Goal: Contribute content

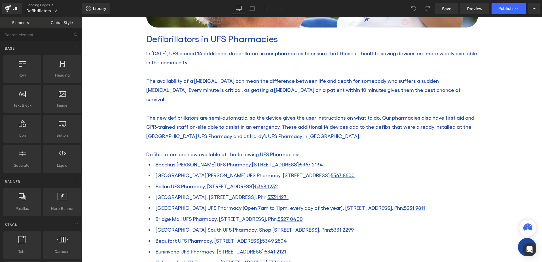
scroll to position [227, 0]
click at [377, 114] on span "The new defibrillators are semi-automatic, so the device gives the user instruc…" at bounding box center [310, 126] width 328 height 24
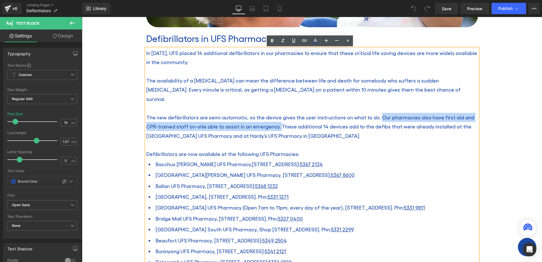
drag, startPoint x: 372, startPoint y: 108, endPoint x: 264, endPoint y: 116, distance: 108.0
click at [264, 116] on span "The new defibrillators are semi-automatic, so the device gives the user instruc…" at bounding box center [310, 126] width 328 height 24
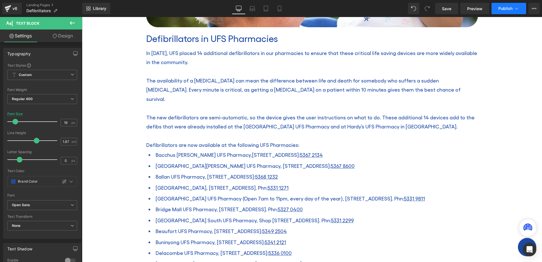
click at [503, 9] on span "Publish" at bounding box center [505, 8] width 14 height 5
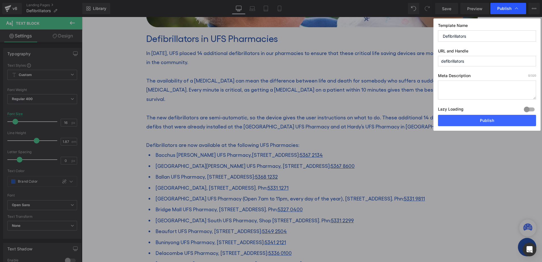
click at [510, 7] on span "Publish" at bounding box center [504, 8] width 14 height 5
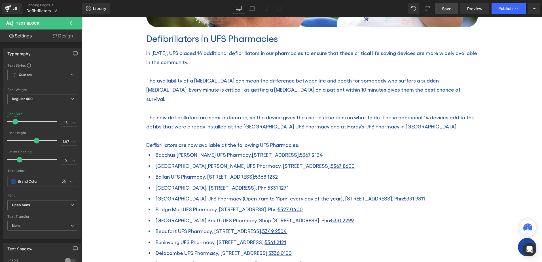
click at [447, 9] on span "Save" at bounding box center [446, 9] width 9 height 6
click at [515, 8] on icon at bounding box center [517, 9] width 6 height 6
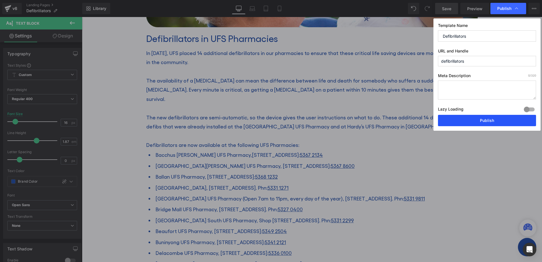
click at [472, 118] on button "Publish" at bounding box center [487, 120] width 98 height 11
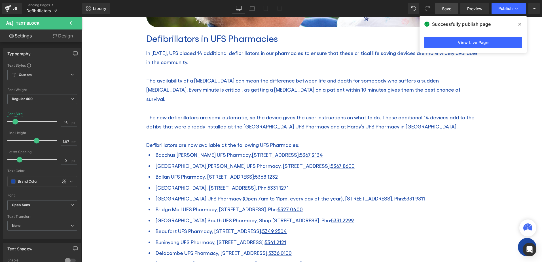
click at [519, 24] on icon at bounding box center [519, 24] width 3 height 3
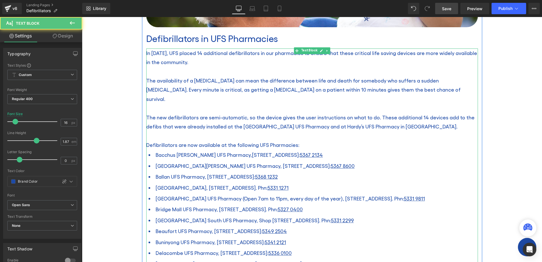
click at [193, 56] on p "In [DATE], UFS placed 14 additional defibrillators in our pharmacies to ensure …" at bounding box center [312, 57] width 332 height 18
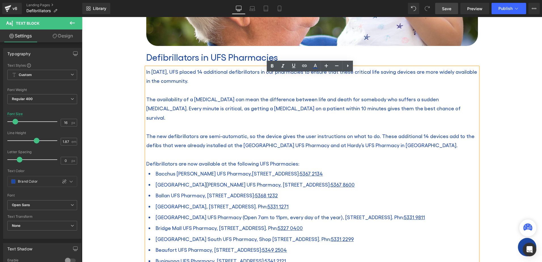
scroll to position [198, 0]
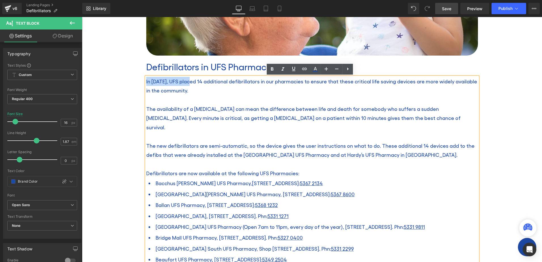
drag, startPoint x: 188, startPoint y: 80, endPoint x: 144, endPoint y: 79, distance: 44.2
click at [146, 79] on span "In [DATE], UFS placed 14 additional defibrillators in our pharmacies to ensure …" at bounding box center [311, 85] width 331 height 15
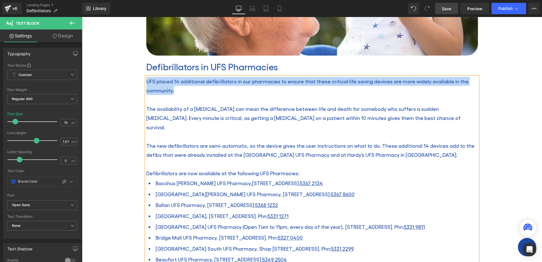
drag, startPoint x: 214, startPoint y: 87, endPoint x: 140, endPoint y: 82, distance: 73.6
click at [142, 82] on div "Image Defibrillators in UFS Pharmacies Heading UFS placed 14 additional defibri…" at bounding box center [312, 217] width 340 height 598
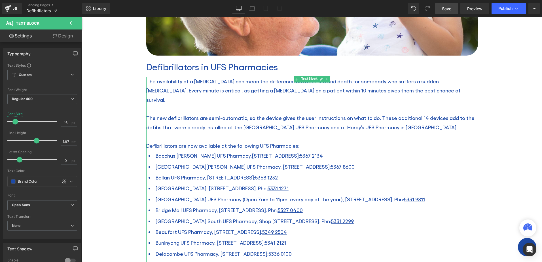
drag, startPoint x: 182, startPoint y: 108, endPoint x: 188, endPoint y: 108, distance: 5.7
click at [182, 115] on span "The new defibrillators are semi-automatic, so the device gives the user instruc…" at bounding box center [310, 122] width 328 height 15
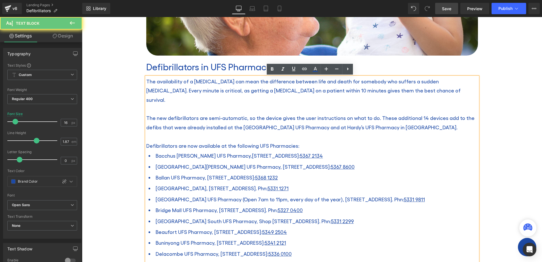
click at [416, 92] on p "The availability of a [MEDICAL_DATA] can mean the difference between life and d…" at bounding box center [312, 90] width 332 height 27
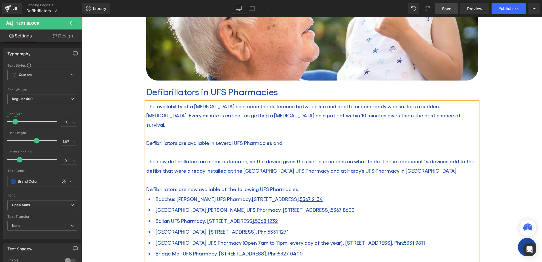
scroll to position [170, 0]
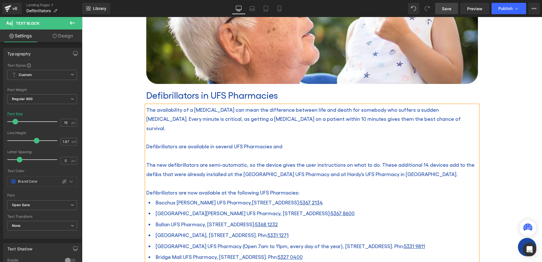
drag, startPoint x: 278, startPoint y: 139, endPoint x: 282, endPoint y: 139, distance: 4.6
click at [278, 143] on span "Defibrillators are available in several UFS Pharmacies and" at bounding box center [214, 146] width 136 height 6
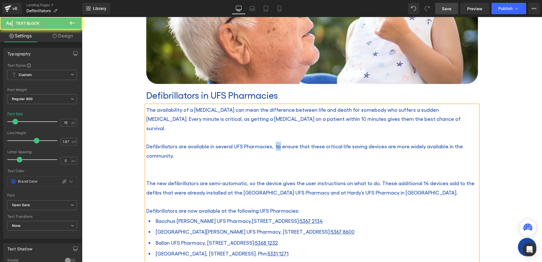
click at [272, 143] on span "Defibrillators are available in several UFS Pharmacies, to ensure that these cr…" at bounding box center [304, 150] width 317 height 15
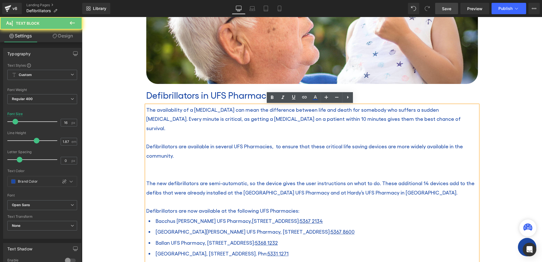
click at [304, 160] on p at bounding box center [312, 164] width 332 height 9
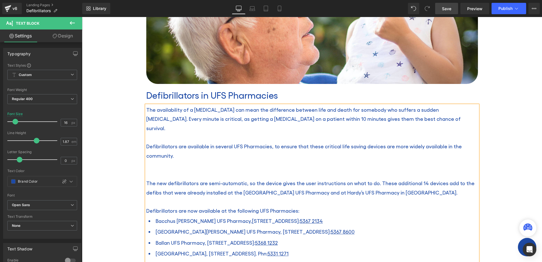
click at [384, 145] on p "Defibrillators are available in several UFS Pharmacies, to ensure that these cr…" at bounding box center [312, 151] width 332 height 18
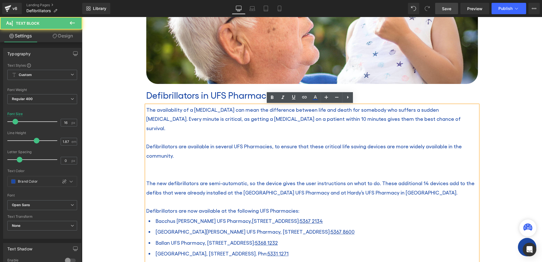
click at [246, 149] on p "Defibrillators are available in several UFS Pharmacies, to ensure that these cr…" at bounding box center [312, 151] width 332 height 18
click at [171, 170] on p at bounding box center [312, 174] width 332 height 9
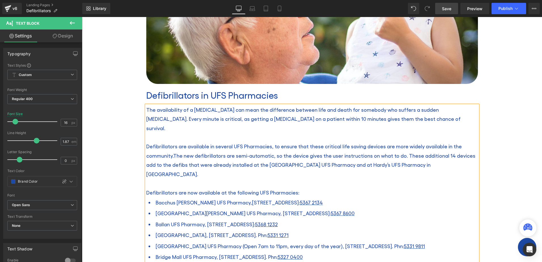
click at [183, 153] on span "The new defibrillators are semi-automatic, so the device gives the user instruc…" at bounding box center [310, 165] width 329 height 24
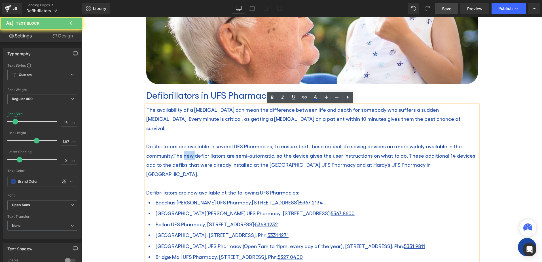
click at [183, 153] on span "The new defibrillators are semi-automatic, so the device gives the user instruc…" at bounding box center [310, 165] width 329 height 24
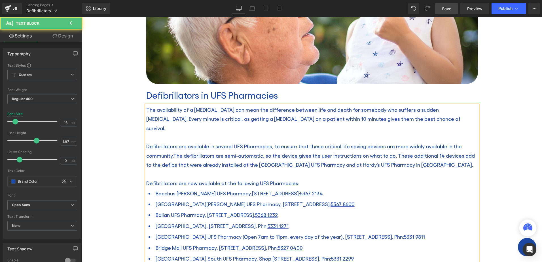
click at [424, 153] on p "Defibrillators are available in several UFS Pharmacies, to ensure that these cr…" at bounding box center [312, 155] width 332 height 27
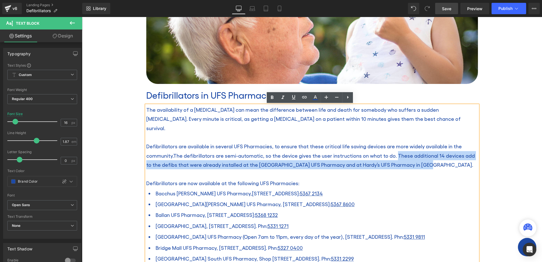
drag, startPoint x: 447, startPoint y: 157, endPoint x: 389, endPoint y: 144, distance: 59.6
click at [389, 144] on p "Defibrillators are available in several UFS Pharmacies, to ensure that these cr…" at bounding box center [312, 155] width 332 height 27
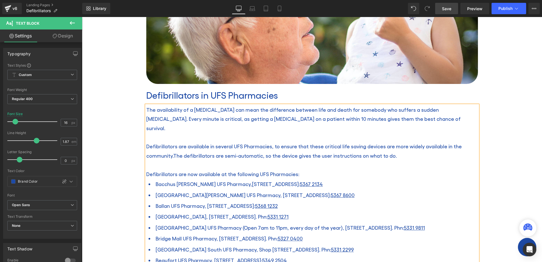
click at [189, 171] on span "Defibrillators are now available at the following UFS Pharmacies:" at bounding box center [222, 174] width 153 height 6
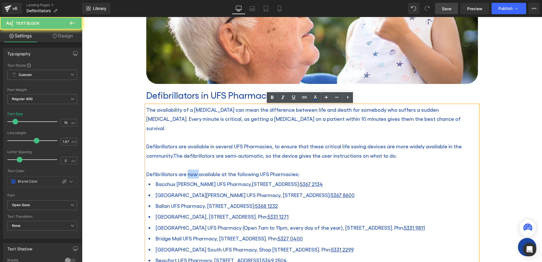
click at [189, 171] on span "Defibrillators are now available at the following UFS Pharmacies:" at bounding box center [222, 174] width 153 height 6
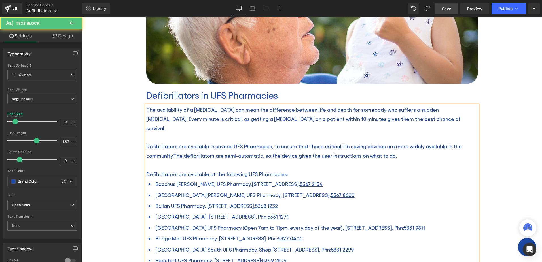
click at [324, 170] on p "Defibrillators are available at the following UFS Pharmacies:" at bounding box center [312, 174] width 332 height 9
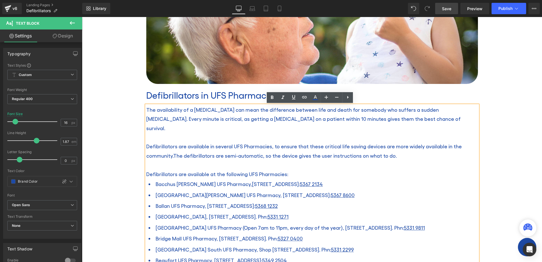
click at [272, 143] on span "Defibrillators are available in several UFS Pharmacies, to ensure that these cr…" at bounding box center [304, 150] width 316 height 15
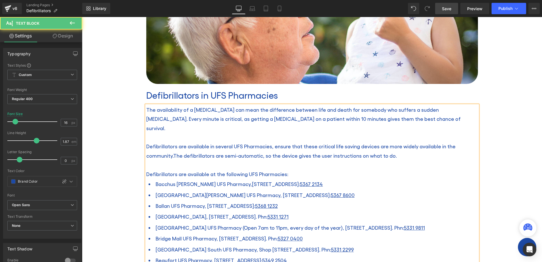
click at [276, 143] on span "Defibrillators are available in several UFS Pharmacies, ensure that these criti…" at bounding box center [300, 150] width 309 height 15
click at [316, 143] on span "Defibrillators are available in several UFS Pharmacies, helping to ensure that …" at bounding box center [308, 150] width 325 height 15
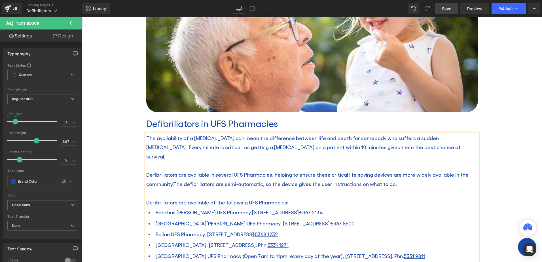
drag, startPoint x: 414, startPoint y: 174, endPoint x: 418, endPoint y: 173, distance: 3.7
click at [416, 173] on p "Defibrillators are available in several UFS Pharmacies, helping to ensure these…" at bounding box center [312, 179] width 332 height 18
click at [146, 171] on span "Defibrillators are available in several UFS Pharmacies, helping to ensure these…" at bounding box center [307, 178] width 322 height 15
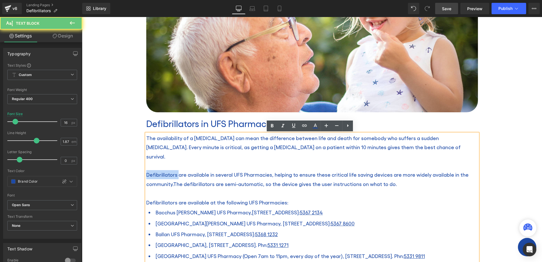
click at [146, 171] on span "Defibrillators are available in several UFS Pharmacies, helping to ensure these…" at bounding box center [307, 178] width 322 height 15
drag, startPoint x: 171, startPoint y: 172, endPoint x: 168, endPoint y: 171, distance: 3.3
click at [171, 172] on span "Defibrillators are available in several UFS Pharmacies, helping to ensure these…" at bounding box center [307, 178] width 322 height 15
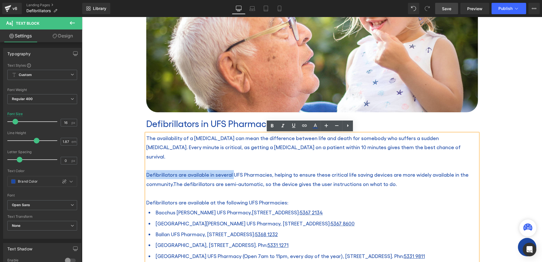
drag, startPoint x: 229, startPoint y: 164, endPoint x: 145, endPoint y: 164, distance: 83.3
click at [146, 171] on span "Defibrillators are available in several UFS Pharmacies, helping to ensure these…" at bounding box center [307, 178] width 322 height 15
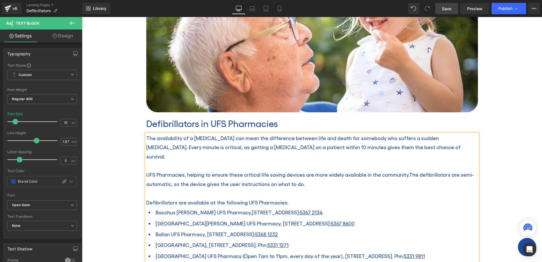
click at [164, 171] on span "UFS Pharmacies, helping to ensure these critical life saving devices are more w…" at bounding box center [277, 174] width 263 height 6
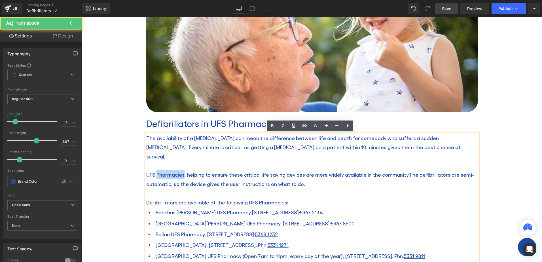
click at [164, 171] on span "UFS Pharmacies, helping to ensure these critical life saving devices are more w…" at bounding box center [277, 174] width 263 height 6
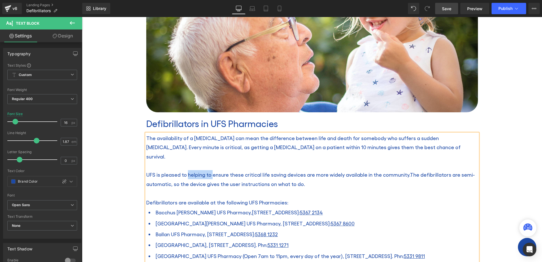
drag, startPoint x: 185, startPoint y: 164, endPoint x: 209, endPoint y: 165, distance: 24.1
click at [209, 171] on span "UFS is pleased to helping to ensure these critical life saving devices are more…" at bounding box center [278, 174] width 264 height 6
drag, startPoint x: 247, startPoint y: 166, endPoint x: 264, endPoint y: 167, distance: 17.0
click at [264, 171] on span "UFS is pleased to support the community by ensure these critical life saving de…" at bounding box center [297, 174] width 303 height 6
click at [373, 176] on p "UFS is pleased to support the community by having these critical life saving de…" at bounding box center [312, 179] width 332 height 18
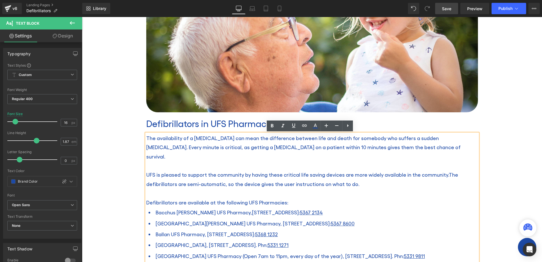
drag, startPoint x: 339, startPoint y: 166, endPoint x: 384, endPoint y: 172, distance: 45.2
click at [384, 172] on p "UFS is pleased to support the community by having these critical life saving de…" at bounding box center [312, 179] width 332 height 18
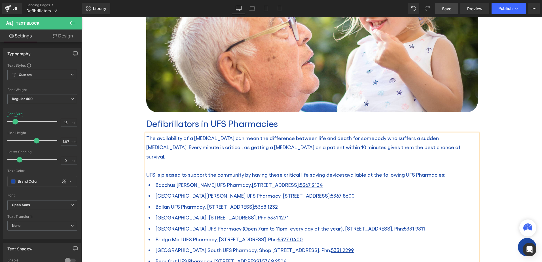
click at [380, 161] on p at bounding box center [312, 165] width 332 height 9
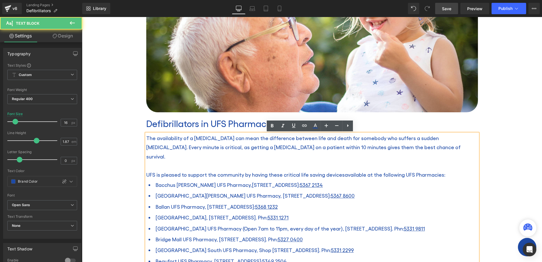
click at [160, 170] on p "UFS is pleased to support the community by having these critical life saving de…" at bounding box center [312, 174] width 332 height 9
drag, startPoint x: 177, startPoint y: 164, endPoint x: 156, endPoint y: 166, distance: 20.9
click at [156, 171] on span "UFS is pleased to support the community by having these critical life saving de…" at bounding box center [245, 174] width 198 height 6
click at [155, 171] on span "UFS is pleased to support the community by having these critical life saving de…" at bounding box center [245, 174] width 198 height 6
click at [175, 171] on span "UFS is pleased to support the community by having these critical life saving de…" at bounding box center [245, 174] width 198 height 6
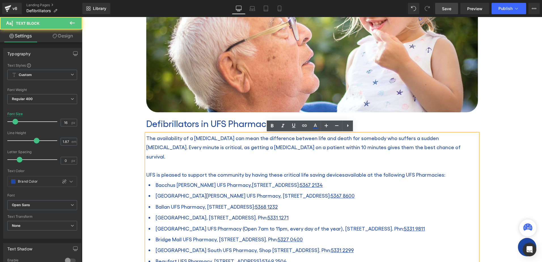
click at [418, 149] on p "The availability of a [MEDICAL_DATA] can mean the difference between life and d…" at bounding box center [312, 147] width 332 height 27
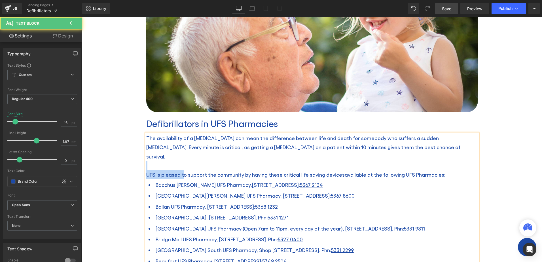
drag, startPoint x: 180, startPoint y: 164, endPoint x: 141, endPoint y: 161, distance: 39.2
click at [142, 161] on div "Image Defibrillators in UFS Pharmacies Heading The availability of a [MEDICAL_D…" at bounding box center [312, 245] width 340 height 543
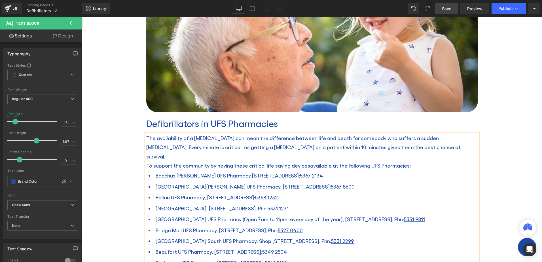
click at [409, 145] on p "The availability of a [MEDICAL_DATA] can mean the difference between life and d…" at bounding box center [312, 147] width 332 height 27
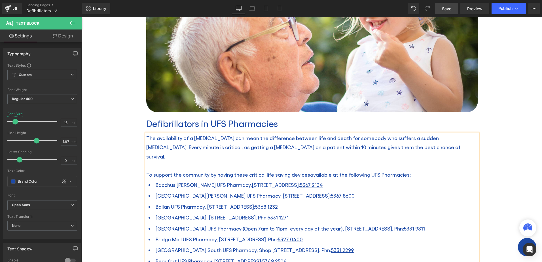
click at [179, 171] on span "To support the community by having these critical life saving devices" at bounding box center [228, 174] width 164 height 6
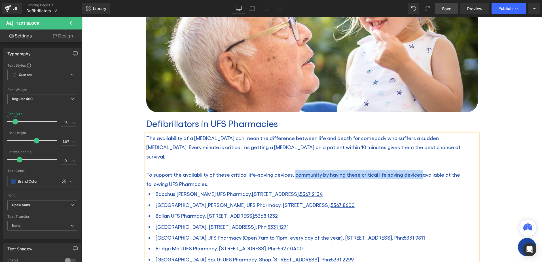
drag, startPoint x: 287, startPoint y: 166, endPoint x: 412, endPoint y: 165, distance: 124.4
click at [412, 171] on span "To support the availability of these critical life-saving devices, community by…" at bounding box center [284, 174] width 276 height 6
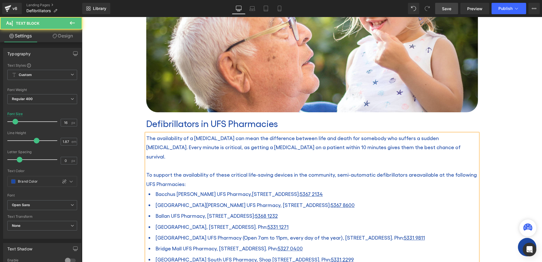
click at [393, 174] on p "To support the availability of these critical life-saving devices in the commun…" at bounding box center [312, 179] width 332 height 18
click at [364, 172] on p "To support the availability of these critical life-saving devices in the commun…" at bounding box center [312, 179] width 332 height 18
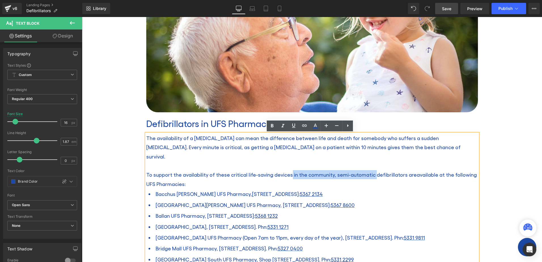
drag, startPoint x: 286, startPoint y: 164, endPoint x: 369, endPoint y: 168, distance: 83.1
click at [369, 171] on span "To support the availability of these critical life-saving devices in the commun…" at bounding box center [281, 174] width 270 height 6
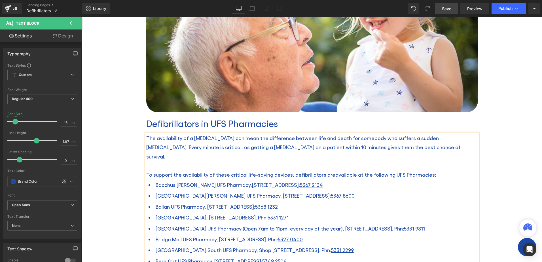
click at [372, 190] on li "[GEOGRAPHIC_DATA][PERSON_NAME] UFS Pharmacy, [STREET_ADDRESS]" at bounding box center [313, 195] width 329 height 11
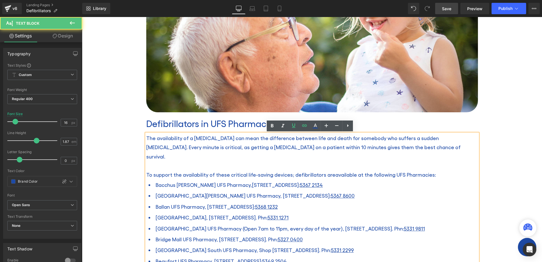
click at [427, 170] on p "To support the availability of these critical life-saving devices; defibrillato…" at bounding box center [312, 174] width 332 height 9
click at [422, 148] on p "The availability of a [MEDICAL_DATA] can mean the difference between life and d…" at bounding box center [312, 147] width 332 height 27
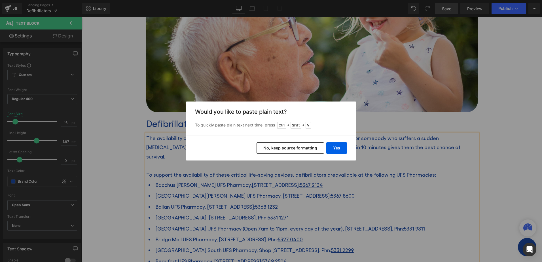
click at [311, 146] on button "No, keep source formatting" at bounding box center [290, 147] width 67 height 11
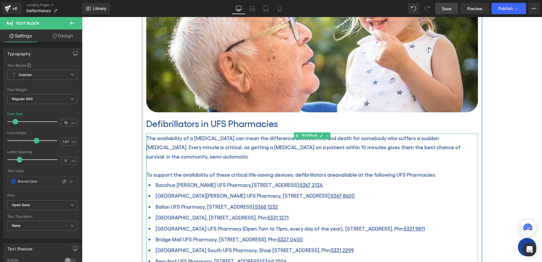
drag, startPoint x: 404, startPoint y: 146, endPoint x: 428, endPoint y: 154, distance: 25.6
click at [166, 153] on span at bounding box center [165, 156] width 1 height 6
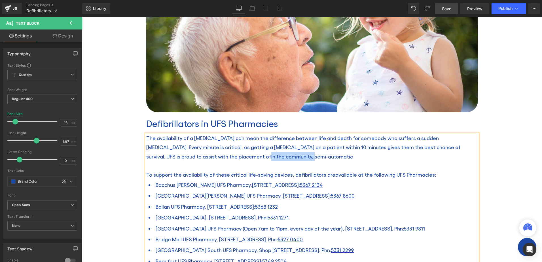
drag, startPoint x: 219, startPoint y: 157, endPoint x: 176, endPoint y: 158, distance: 42.5
click at [176, 158] on p "The availability of a [MEDICAL_DATA] can mean the difference between life and d…" at bounding box center [312, 147] width 332 height 27
click at [247, 156] on p "The availability of a [MEDICAL_DATA] can mean the difference between life and d…" at bounding box center [312, 147] width 332 height 27
drag, startPoint x: 413, startPoint y: 147, endPoint x: 438, endPoint y: 148, distance: 24.7
click at [438, 148] on span "The availability of a [MEDICAL_DATA] can mean the difference between life and d…" at bounding box center [303, 147] width 314 height 24
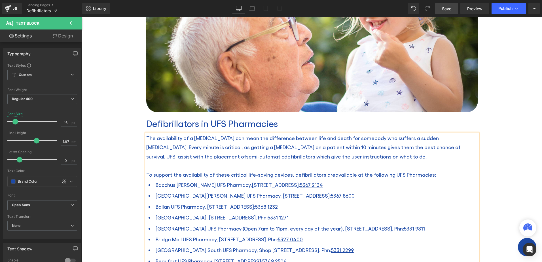
drag, startPoint x: 413, startPoint y: 146, endPoint x: 526, endPoint y: 165, distance: 115.2
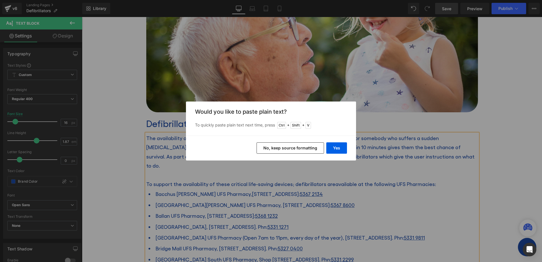
click at [305, 148] on button "No, keep source formatting" at bounding box center [290, 147] width 67 height 11
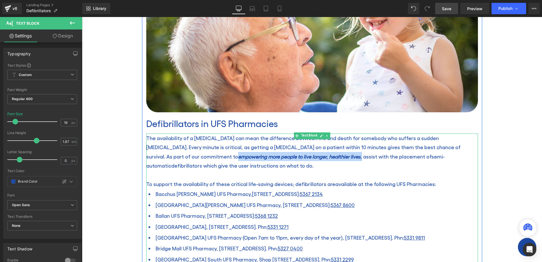
drag, startPoint x: 275, startPoint y: 157, endPoint x: 151, endPoint y: 156, distance: 124.4
click at [151, 156] on p "The availability of a [MEDICAL_DATA] can mean the difference between life and d…" at bounding box center [312, 152] width 332 height 37
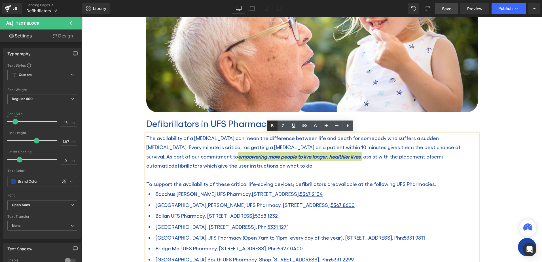
click at [275, 125] on icon at bounding box center [272, 125] width 7 height 7
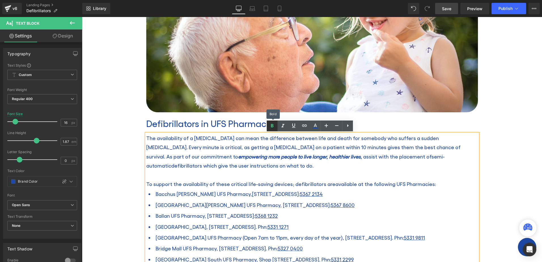
click at [274, 125] on icon at bounding box center [272, 125] width 7 height 7
click at [363, 153] on span "assist with the placement of" at bounding box center [397, 156] width 68 height 6
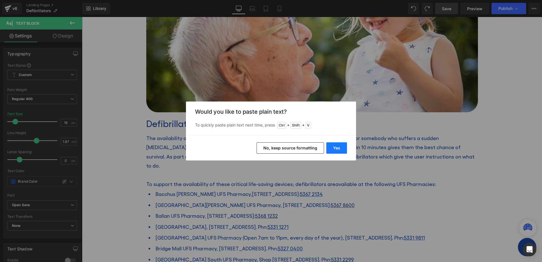
click at [341, 148] on button "Yes" at bounding box center [336, 147] width 21 height 11
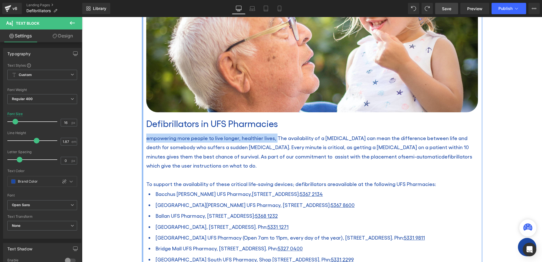
drag, startPoint x: 271, startPoint y: 137, endPoint x: 141, endPoint y: 135, distance: 130.1
click at [142, 135] on div "Image Defibrillators in UFS Pharmacies Heading empowering more people to live l…" at bounding box center [312, 251] width 340 height 570
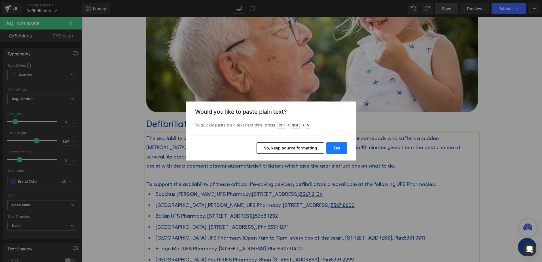
click at [336, 147] on button "Yes" at bounding box center [336, 147] width 21 height 11
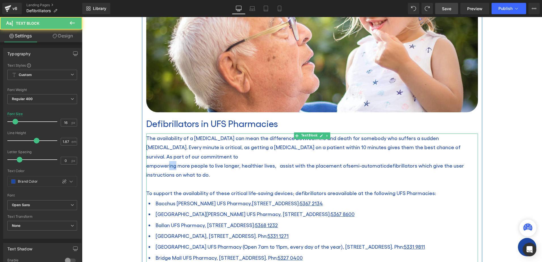
drag, startPoint x: 173, startPoint y: 156, endPoint x: 165, endPoint y: 156, distance: 8.0
click at [165, 162] on span "empowering more people to live longer, healthier lives, assist with the placeme…" at bounding box center [247, 165] width 202 height 6
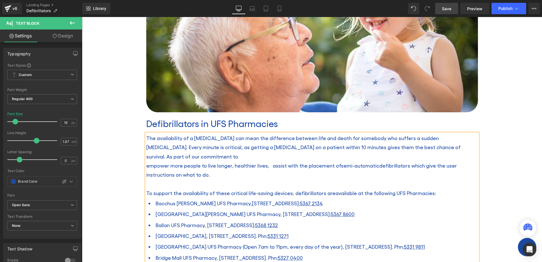
click at [226, 161] on p "empower more people to live longer, healthier lives, assist with the placement …" at bounding box center [312, 170] width 332 height 18
drag, startPoint x: 264, startPoint y: 156, endPoint x: 296, endPoint y: 157, distance: 32.1
click at [296, 162] on span "empower more people to live longer, healthier lives, assist with the placement …" at bounding box center [242, 165] width 192 height 6
click at [363, 161] on p "empower more people to live longer, healthier lives, a number of our pharmacies…" at bounding box center [312, 170] width 332 height 18
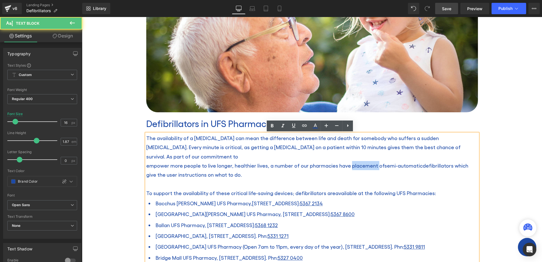
click at [363, 161] on p "empower more people to live longer, healthier lives, a number of our pharmacies…" at bounding box center [312, 170] width 332 height 18
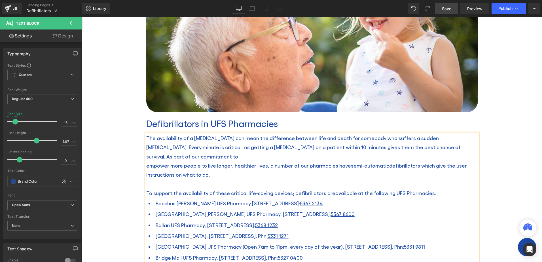
click at [354, 164] on p "empower more people to live longer, healthier lives, a number of our pharmacies…" at bounding box center [312, 170] width 332 height 18
drag, startPoint x: 389, startPoint y: 164, endPoint x: 414, endPoint y: 160, distance: 25.5
click at [414, 161] on p "empower more people to live longer, healthier lives, a number of our pharmacies…" at bounding box center [312, 170] width 332 height 18
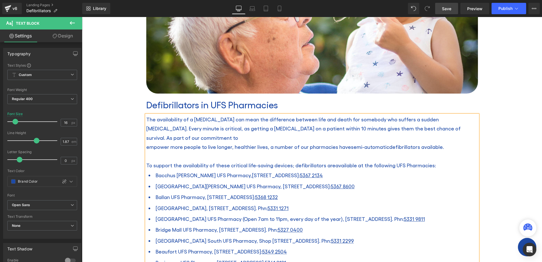
scroll to position [170, 0]
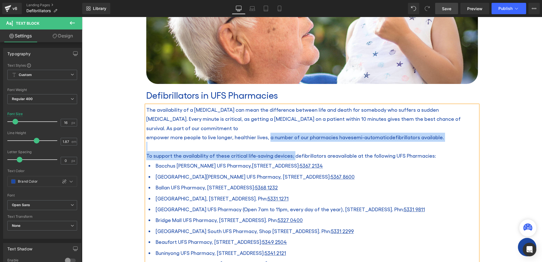
drag, startPoint x: 288, startPoint y: 147, endPoint x: 263, endPoint y: 129, distance: 30.3
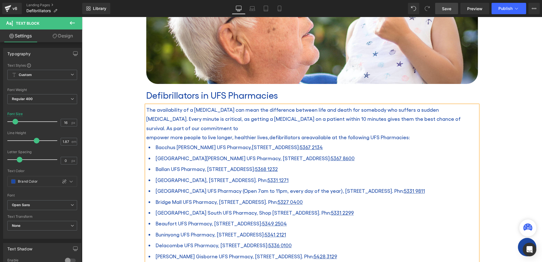
click at [404, 120] on span "The availability of a [MEDICAL_DATA] can mean the difference between life and d…" at bounding box center [303, 119] width 314 height 24
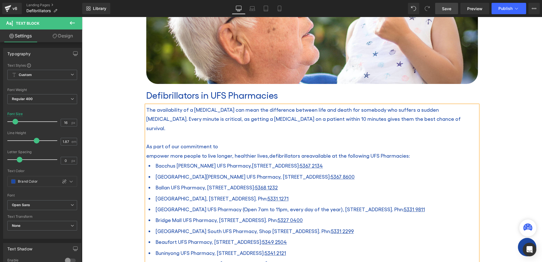
click at [256, 142] on p "As part of our commitment to" at bounding box center [312, 146] width 332 height 9
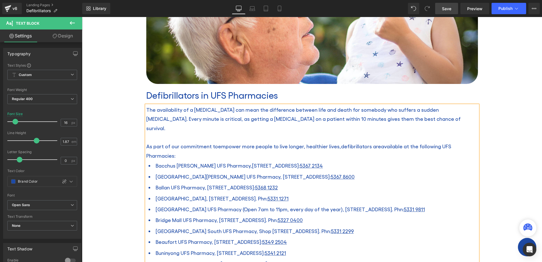
click at [415, 120] on p "The availability of a [MEDICAL_DATA] can mean the difference between life and d…" at bounding box center [312, 118] width 332 height 27
drag, startPoint x: 331, startPoint y: 123, endPoint x: 369, endPoint y: 122, distance: 38.0
click at [331, 123] on p "The availability of a [MEDICAL_DATA] can mean the difference between life and d…" at bounding box center [312, 118] width 332 height 27
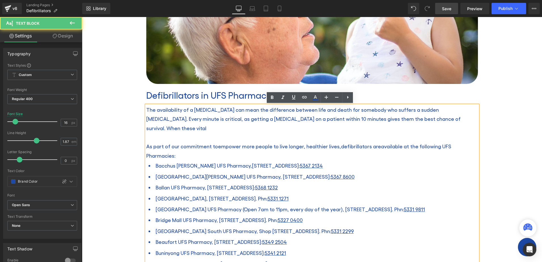
click at [433, 117] on span "The availability of a [MEDICAL_DATA] can mean the difference between life and d…" at bounding box center [303, 119] width 314 height 24
click at [439, 119] on span "The availability of a [MEDICAL_DATA] can mean the difference between life and d…" at bounding box center [303, 119] width 314 height 24
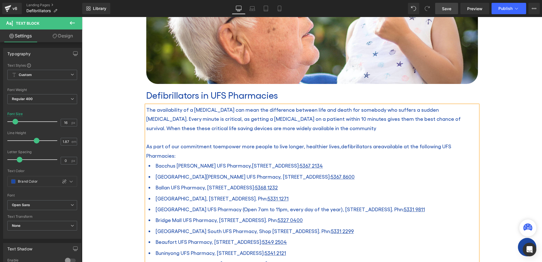
click at [440, 119] on span "The availability of a [MEDICAL_DATA] can mean the difference between life and d…" at bounding box center [303, 119] width 314 height 24
click at [447, 119] on span "The availability of a [MEDICAL_DATA] can mean the difference between life and d…" at bounding box center [303, 119] width 314 height 24
click at [458, 119] on span "The availability of a [MEDICAL_DATA] can mean the difference between life and d…" at bounding box center [303, 119] width 314 height 24
click at [274, 127] on p "The availability of a [MEDICAL_DATA] can mean the difference between life and d…" at bounding box center [312, 118] width 332 height 27
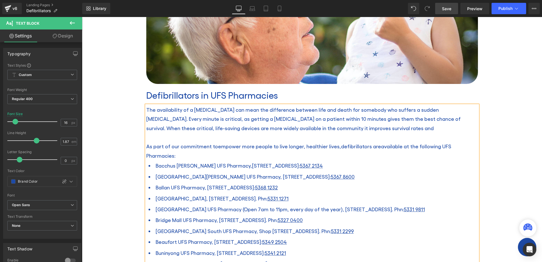
click at [360, 129] on p "The availability of a [MEDICAL_DATA] can mean the difference between life and d…" at bounding box center [312, 118] width 332 height 27
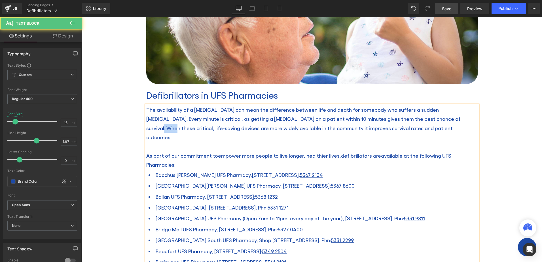
drag, startPoint x: 404, startPoint y: 118, endPoint x: 418, endPoint y: 118, distance: 13.9
click at [418, 118] on span "The availability of a [MEDICAL_DATA] can mean the difference between life and d…" at bounding box center [303, 123] width 314 height 33
click at [181, 128] on span "The availability of a [MEDICAL_DATA] can mean the difference between life and d…" at bounding box center [303, 123] width 314 height 33
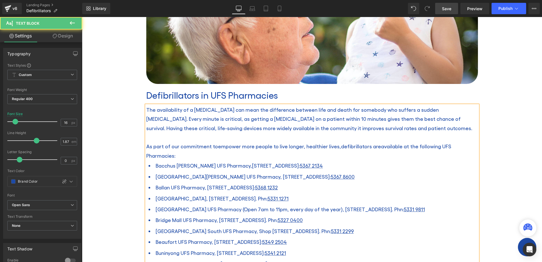
click at [274, 128] on span "The availability of a [MEDICAL_DATA] can mean the difference between life and d…" at bounding box center [309, 119] width 326 height 24
click at [190, 128] on span "The availability of a [MEDICAL_DATA] can mean the difference between life and d…" at bounding box center [306, 119] width 321 height 24
click at [382, 127] on p "The availability of a [MEDICAL_DATA] can mean the difference between life and d…" at bounding box center [312, 118] width 332 height 27
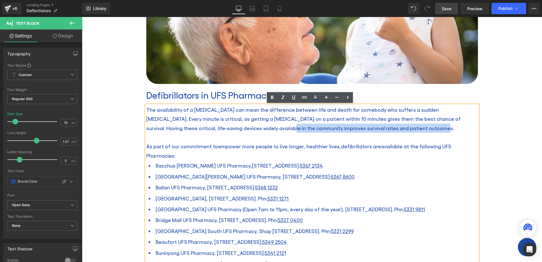
drag, startPoint x: 399, startPoint y: 132, endPoint x: 216, endPoint y: 131, distance: 182.6
click at [216, 131] on p "The availability of a [MEDICAL_DATA] can mean the difference between life and d…" at bounding box center [312, 118] width 332 height 27
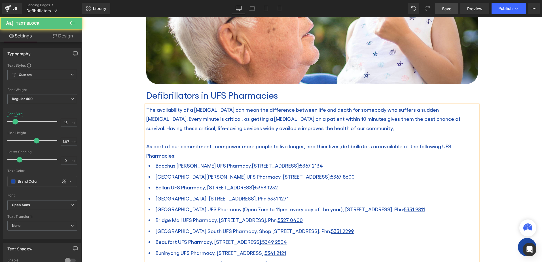
click at [184, 127] on span "The availability of a [MEDICAL_DATA] can mean the difference between life and d…" at bounding box center [303, 119] width 314 height 24
click at [295, 129] on p "The availability of a [MEDICAL_DATA] can mean the difference between life and d…" at bounding box center [312, 118] width 332 height 27
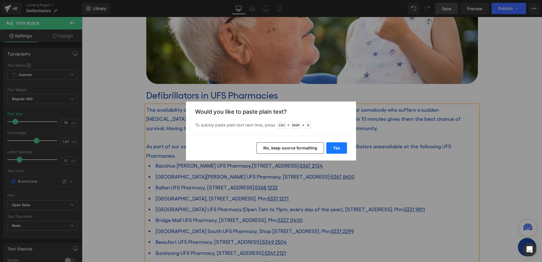
click at [337, 145] on button "Yes" at bounding box center [336, 147] width 21 height 11
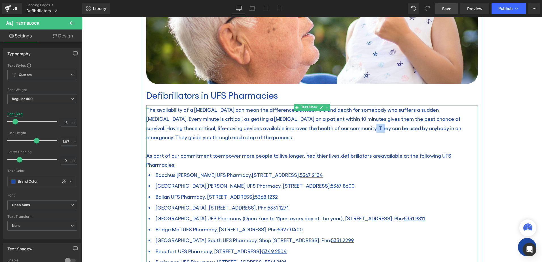
drag, startPoint x: 293, startPoint y: 127, endPoint x: 304, endPoint y: 129, distance: 10.9
click at [304, 129] on span "The availability of a [MEDICAL_DATA] can mean the difference between life and d…" at bounding box center [303, 123] width 315 height 33
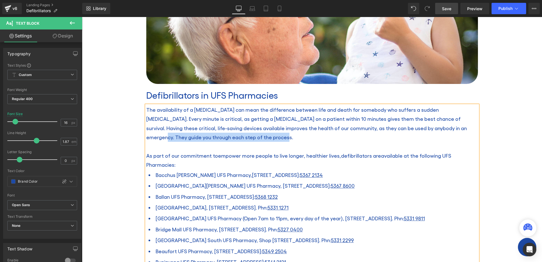
drag, startPoint x: 338, startPoint y: 134, endPoint x: 407, endPoint y: 130, distance: 69.6
click at [407, 130] on p "The availability of a [MEDICAL_DATA] can mean the difference between life and d…" at bounding box center [312, 123] width 332 height 37
click at [415, 125] on span "The availability of a [MEDICAL_DATA] can mean the difference between life and d…" at bounding box center [306, 123] width 321 height 33
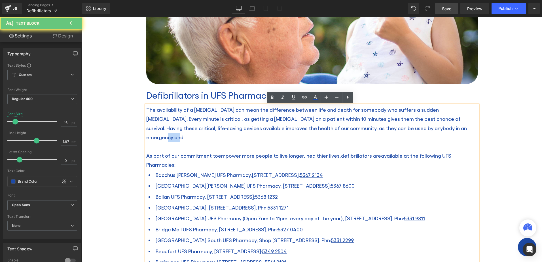
drag, startPoint x: 430, startPoint y: 128, endPoint x: 408, endPoint y: 130, distance: 22.3
click at [408, 130] on p "The availability of a [MEDICAL_DATA] can mean the difference between life and d…" at bounding box center [312, 123] width 332 height 37
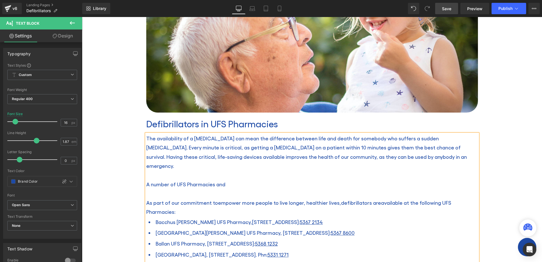
scroll to position [142, 0]
click at [290, 181] on span "A number of UFS Pharmacies and all our medical centres have defibrillators" at bounding box center [235, 184] width 179 height 6
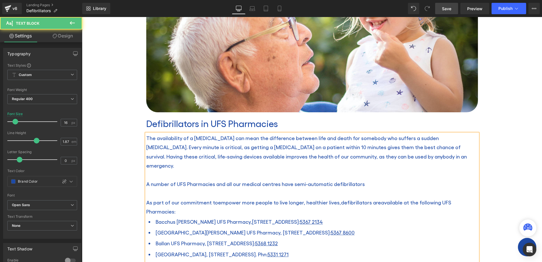
click at [370, 179] on p "A number of UFS Pharmacies and all our medical centres have semi-automatic defi…" at bounding box center [312, 183] width 332 height 9
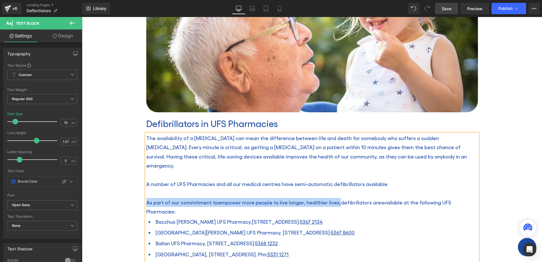
drag, startPoint x: 332, startPoint y: 193, endPoint x: 142, endPoint y: 196, distance: 189.9
click at [142, 196] on div "Image Defibrillators in UFS Pharmacies Heading The availability of a [MEDICAL_D…" at bounding box center [312, 264] width 340 height 580
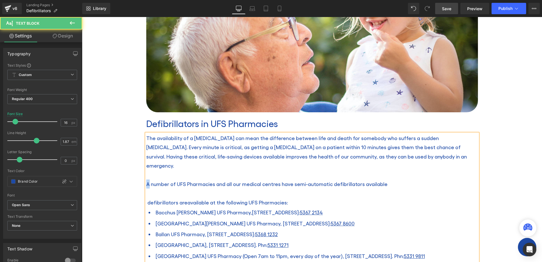
click at [142, 175] on div "Image Defibrillators in UFS Pharmacies Heading The availability of a [MEDICAL_D…" at bounding box center [312, 259] width 340 height 571
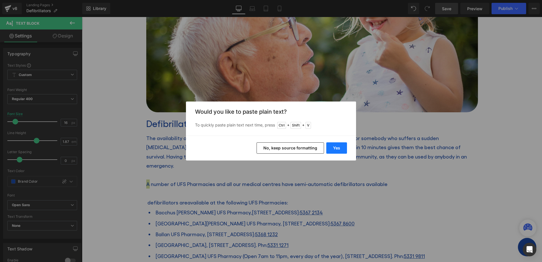
click at [339, 147] on button "Yes" at bounding box center [336, 147] width 21 height 11
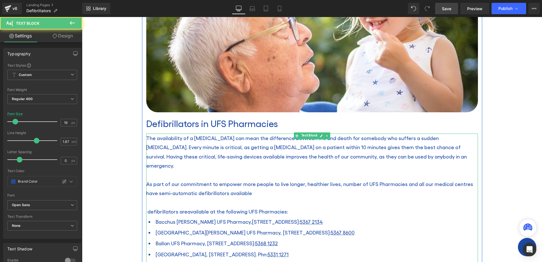
click at [332, 181] on span "As part of our commitment to empower more people to live longer, healthier live…" at bounding box center [309, 188] width 327 height 15
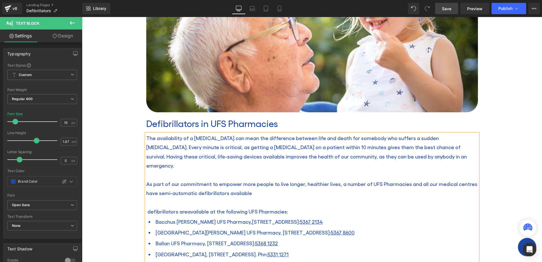
click at [363, 186] on p "As part of our commitment to empower more people to live longer, healthier live…" at bounding box center [312, 188] width 332 height 18
click at [409, 181] on span "As part of our commitment to empower more people to live longer, healthier live…" at bounding box center [311, 188] width 331 height 15
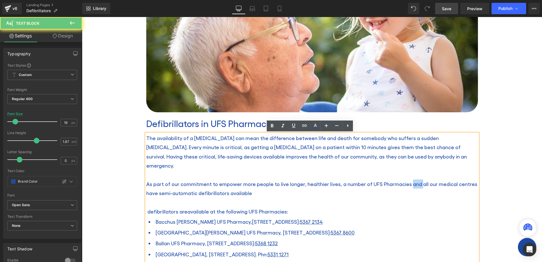
click at [409, 181] on span "As part of our commitment to empower more people to live longer, healthier live…" at bounding box center [311, 188] width 331 height 15
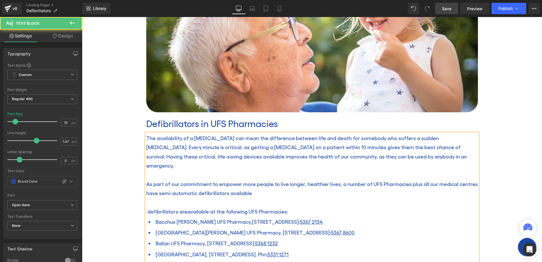
click at [170, 198] on p at bounding box center [312, 202] width 332 height 9
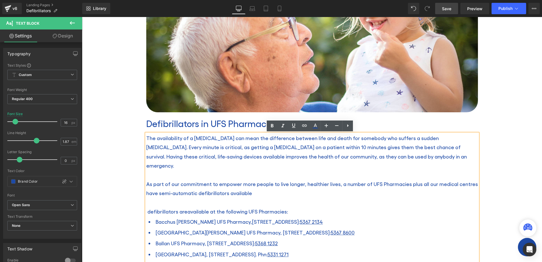
click at [258, 183] on p "As part of our commitment to empower more people to live longer, healthier live…" at bounding box center [312, 188] width 332 height 18
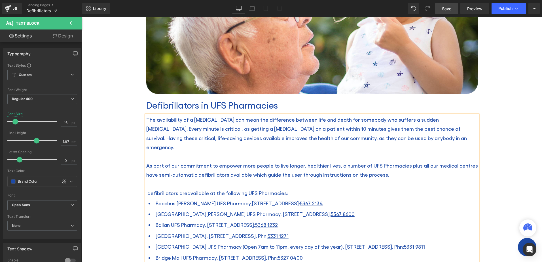
scroll to position [170, 0]
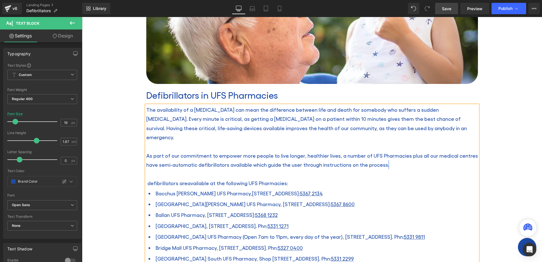
drag, startPoint x: 378, startPoint y: 156, endPoint x: 355, endPoint y: 160, distance: 23.2
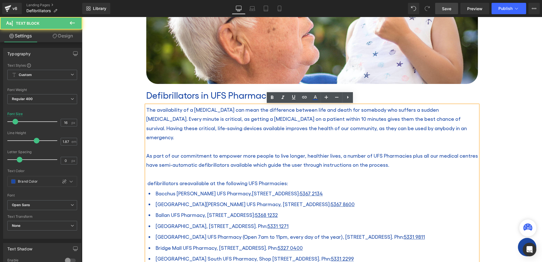
click at [338, 157] on span "As part of our commitment to empower more people to live longer, healthier live…" at bounding box center [312, 160] width 332 height 15
drag, startPoint x: 350, startPoint y: 155, endPoint x: 316, endPoint y: 157, distance: 33.5
click at [316, 157] on span "As part of our commitment to empower more people to live longer, healthier live…" at bounding box center [312, 160] width 332 height 15
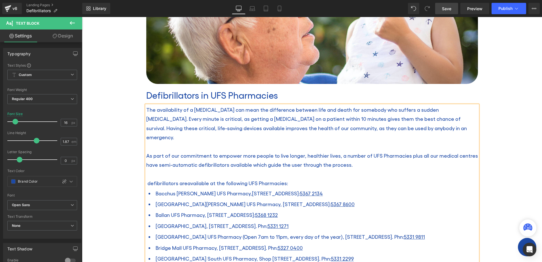
click at [375, 159] on p "As part of our commitment to empower more people to live longer, healthier live…" at bounding box center [312, 160] width 332 height 18
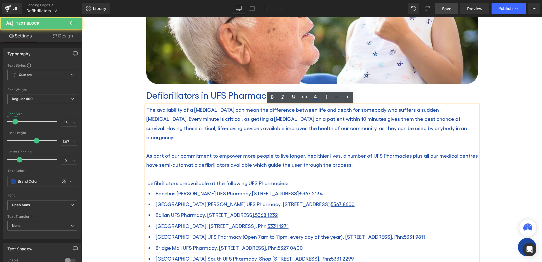
scroll to position [198, 0]
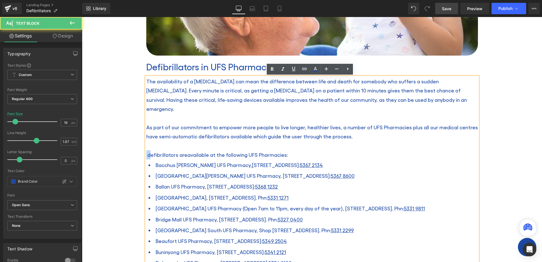
drag, startPoint x: 149, startPoint y: 146, endPoint x: 140, endPoint y: 146, distance: 8.8
click at [142, 146] on div "Image Defibrillators in UFS Pharmacies Heading The availability of a [MEDICAL_D…" at bounding box center [312, 208] width 340 height 580
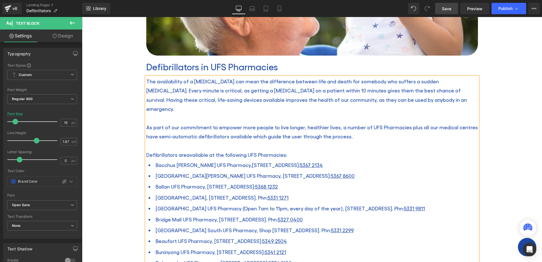
click at [323, 150] on p "Defibrillators are available at the following UFS Pharmacies:" at bounding box center [312, 154] width 332 height 9
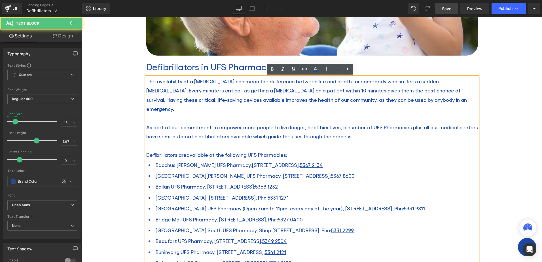
click at [416, 129] on p "As part of our commitment to empower more people to live longer, healthier live…" at bounding box center [312, 132] width 332 height 18
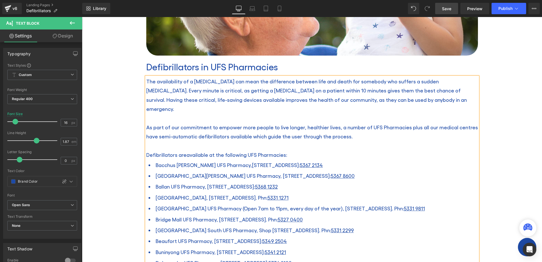
copy div "Lor ipsumdolorsi am c adipiscingeli sed doei tem incididunt utlabor etdo mag al…"
click at [190, 141] on p at bounding box center [312, 145] width 332 height 9
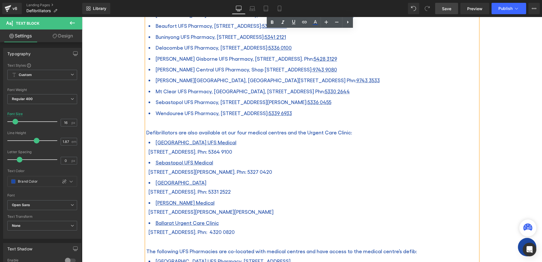
scroll to position [482, 0]
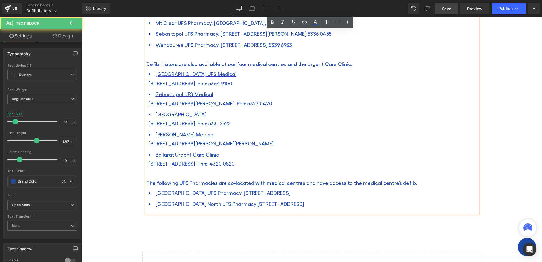
click at [148, 50] on div at bounding box center [312, 54] width 332 height 9
click at [170, 164] on li "Ballarat Urgent Care Clinic [STREET_ADDRESS]. Phn: 4320 0820" at bounding box center [313, 163] width 329 height 29
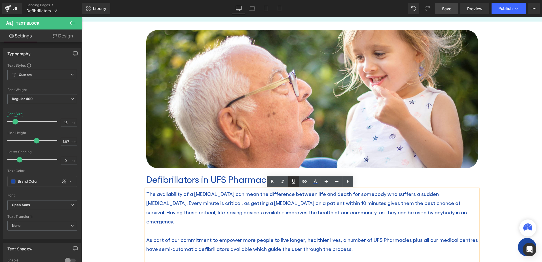
scroll to position [113, 0]
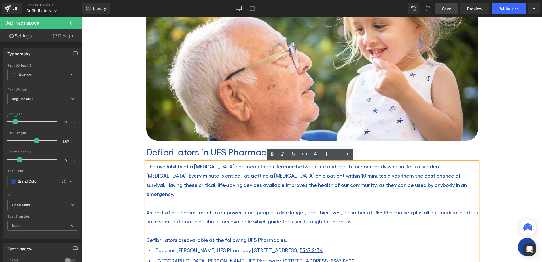
click at [326, 188] on p "The availability of a [MEDICAL_DATA] can mean the difference between life and d…" at bounding box center [312, 180] width 332 height 37
drag, startPoint x: 333, startPoint y: 202, endPoint x: 362, endPoint y: 203, distance: 28.6
click at [362, 209] on span "As part of our commitment to empower more people to live longer, healthier live…" at bounding box center [312, 216] width 332 height 15
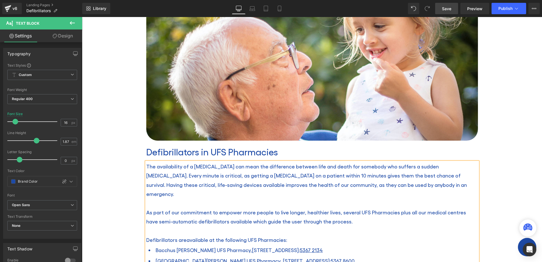
click at [387, 208] on p "As part of our commitment to empower more people to live longer, healthier live…" at bounding box center [312, 217] width 332 height 18
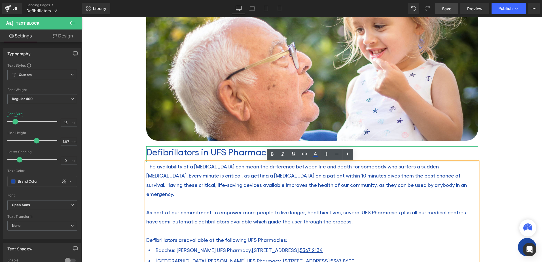
click at [208, 157] on h2 "Defibrillators in UFS Pharmacies" at bounding box center [312, 151] width 332 height 11
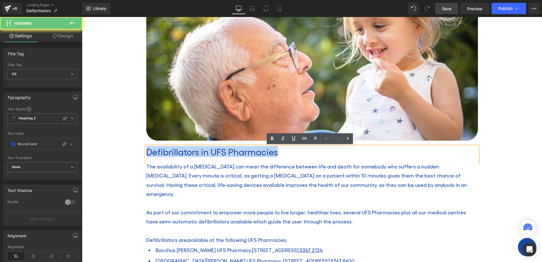
click at [208, 157] on h2 "Defibrillators in UFS Pharmacies" at bounding box center [312, 151] width 332 height 11
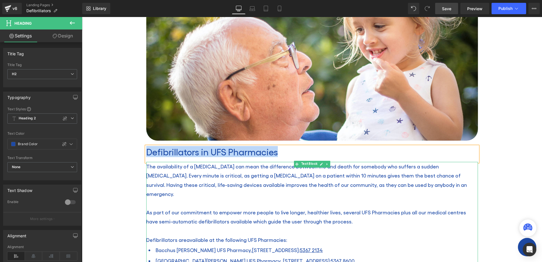
click at [206, 198] on p at bounding box center [312, 202] width 332 height 9
